Goal: Task Accomplishment & Management: Use online tool/utility

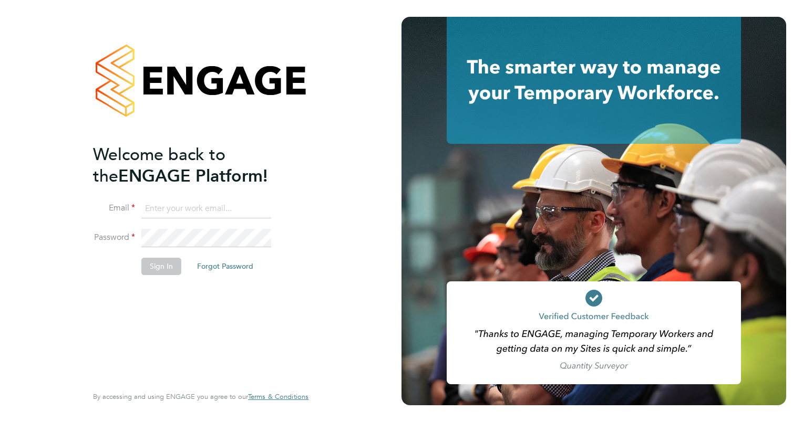
type input "[EMAIL_ADDRESS][DOMAIN_NAME]"
drag, startPoint x: 209, startPoint y: 296, endPoint x: 205, endPoint y: 292, distance: 5.6
click at [209, 296] on div "Welcome back to the ENGAGE Platform! Email [EMAIL_ADDRESS][DOMAIN_NAME] Passwor…" at bounding box center [195, 264] width 205 height 240
click at [160, 264] on button "Sign In" at bounding box center [161, 266] width 40 height 17
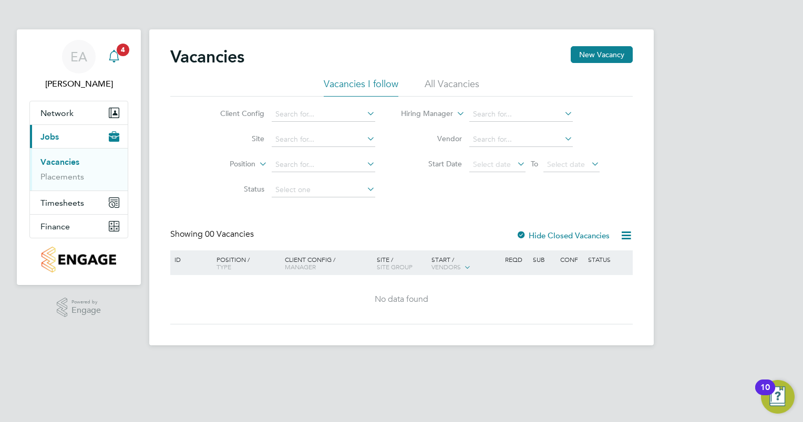
click at [120, 65] on div "Main navigation" at bounding box center [114, 56] width 21 height 21
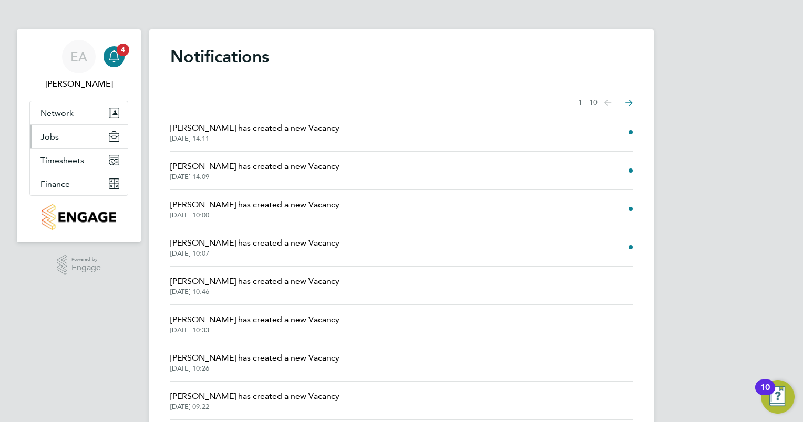
click at [61, 139] on button "Jobs" at bounding box center [79, 136] width 98 height 23
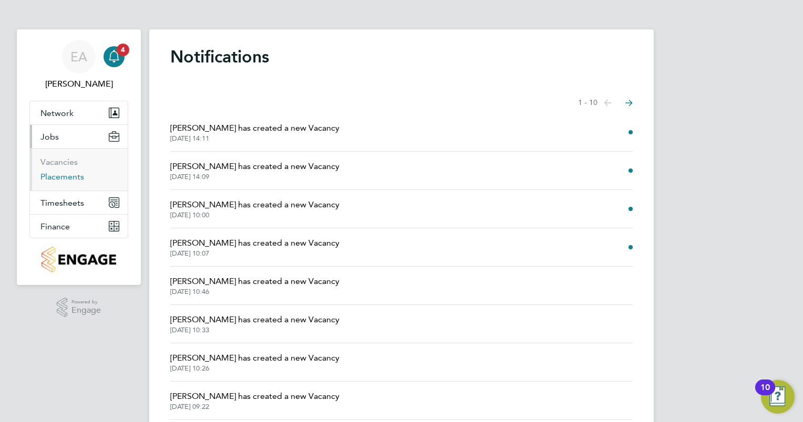
click at [64, 178] on link "Placements" at bounding box center [62, 177] width 44 height 10
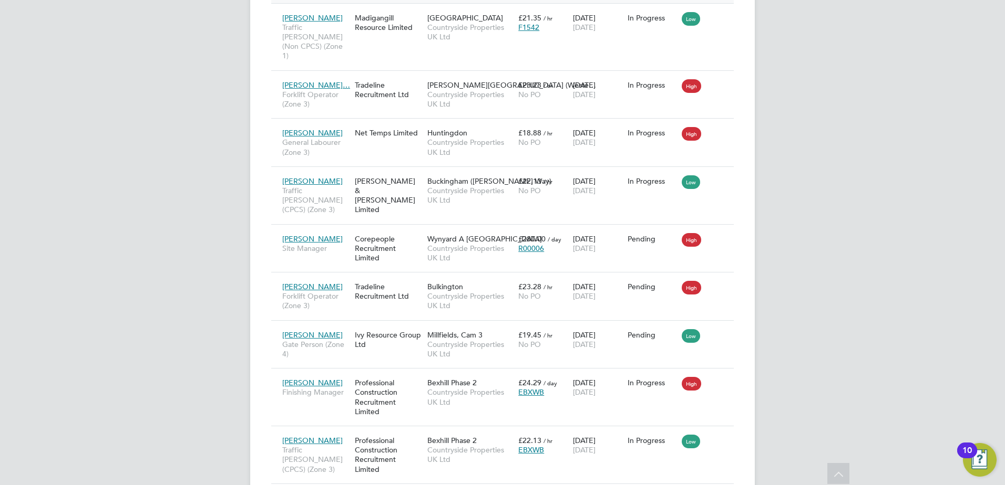
scroll to position [631, 0]
